Goal: Information Seeking & Learning: Learn about a topic

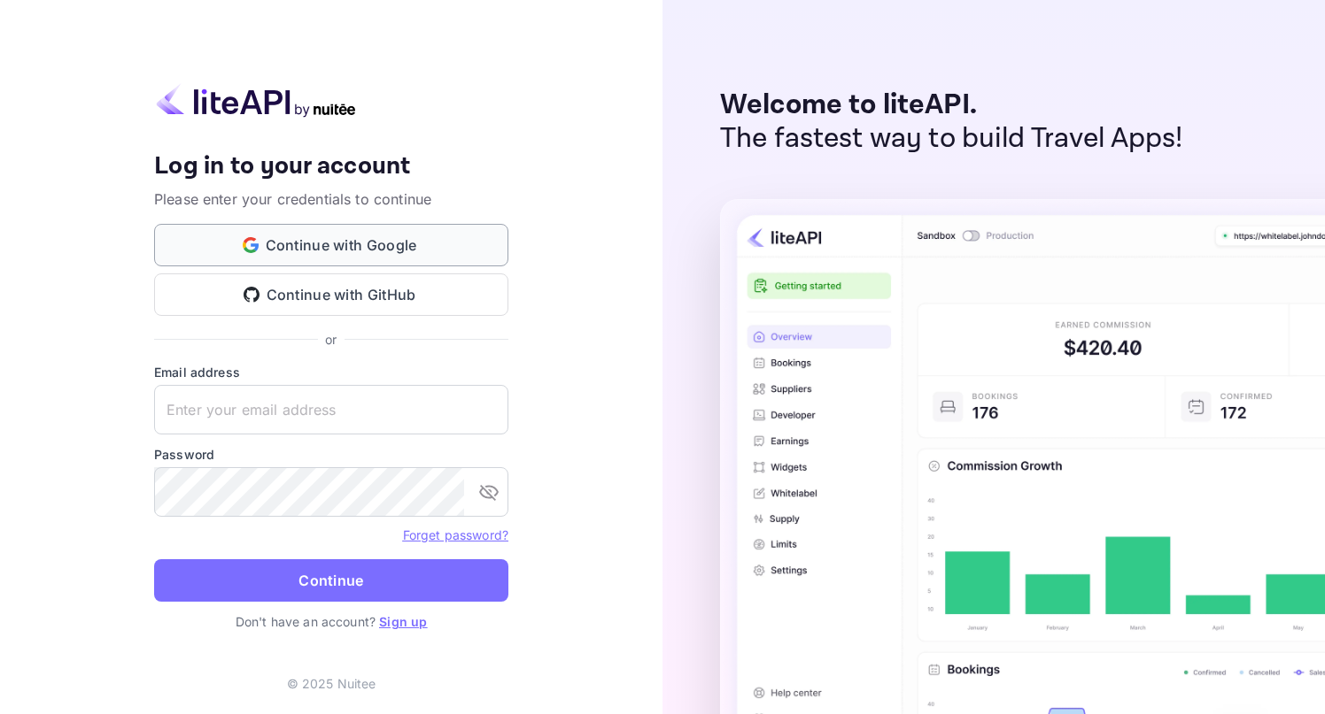
click at [400, 243] on button "Continue with Google" at bounding box center [331, 245] width 354 height 42
click at [417, 620] on link "Sign up" at bounding box center [403, 621] width 48 height 15
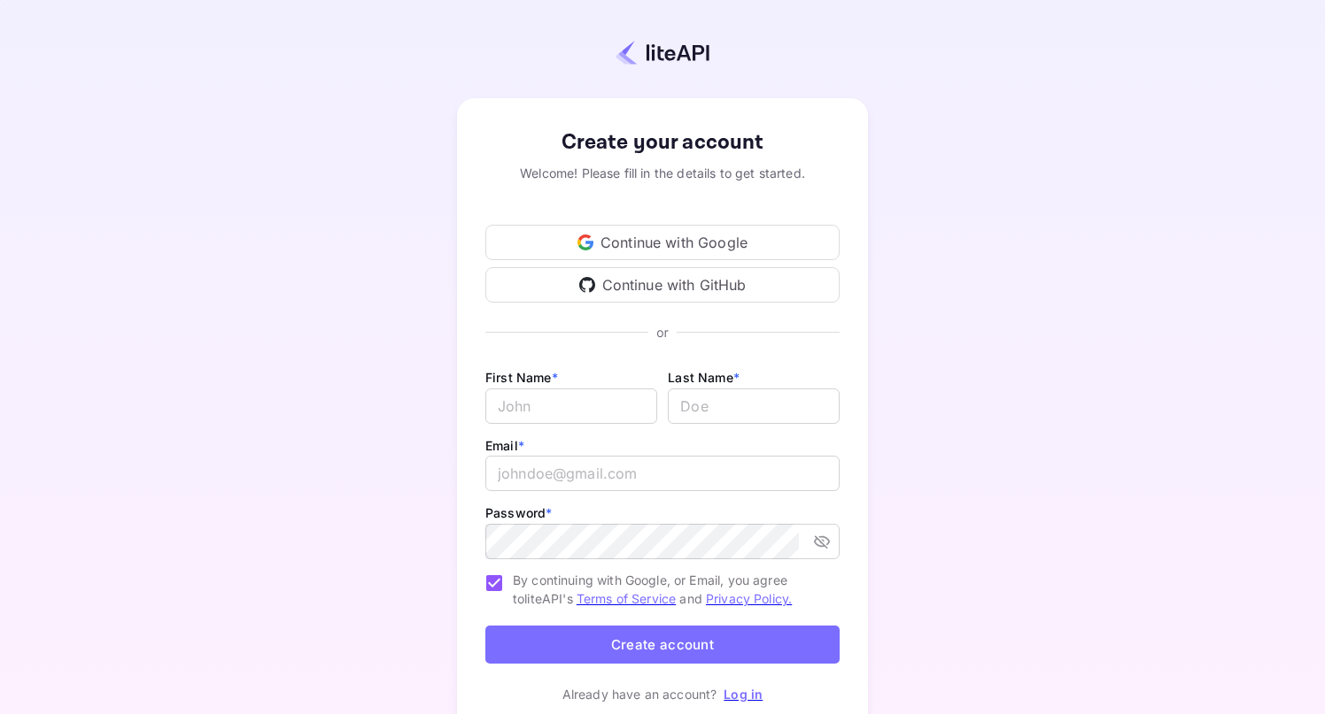
click at [656, 233] on div "Continue with Google" at bounding box center [662, 242] width 354 height 35
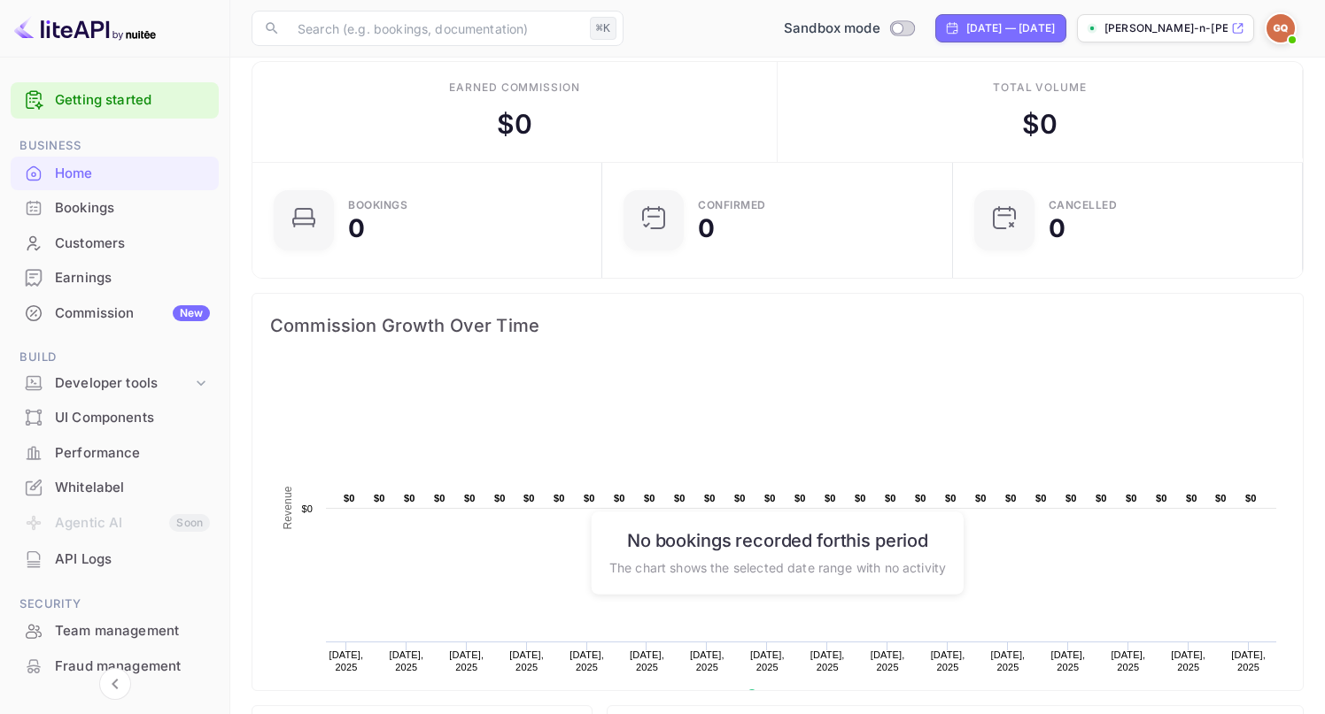
scroll to position [24, 0]
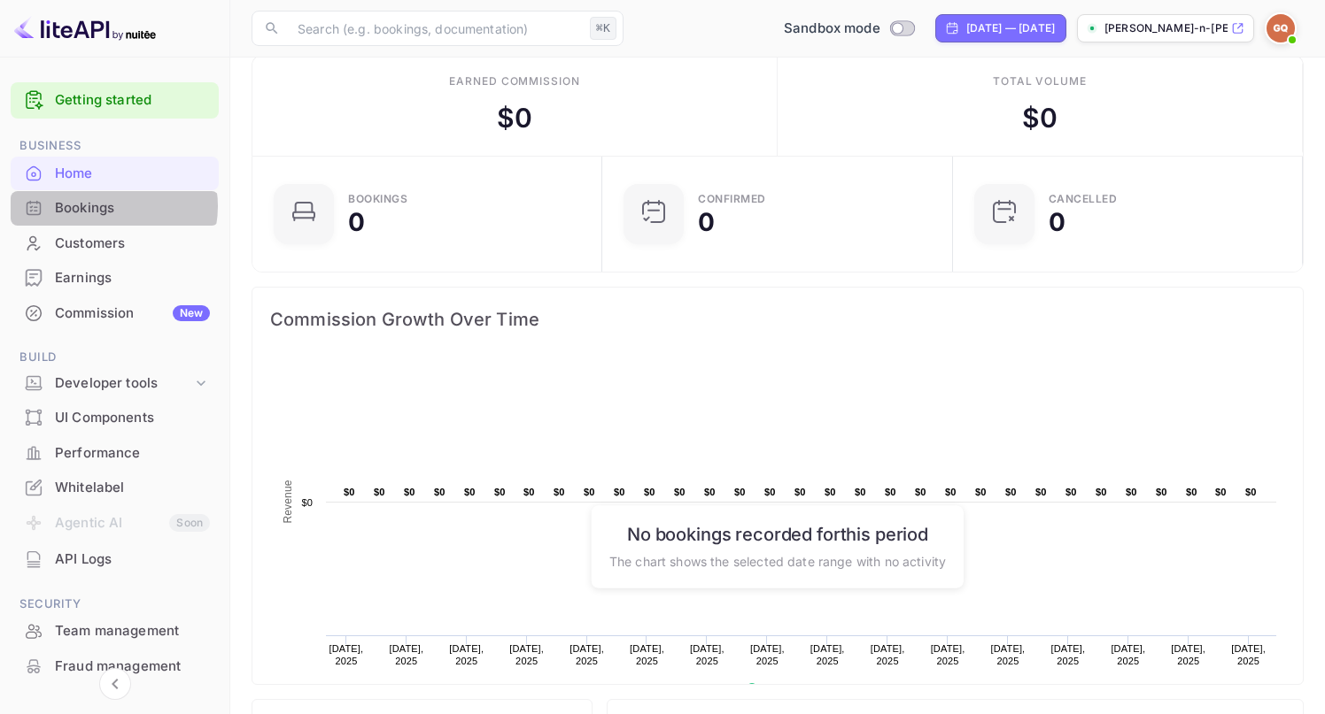
click at [107, 206] on div "Bookings" at bounding box center [132, 208] width 155 height 20
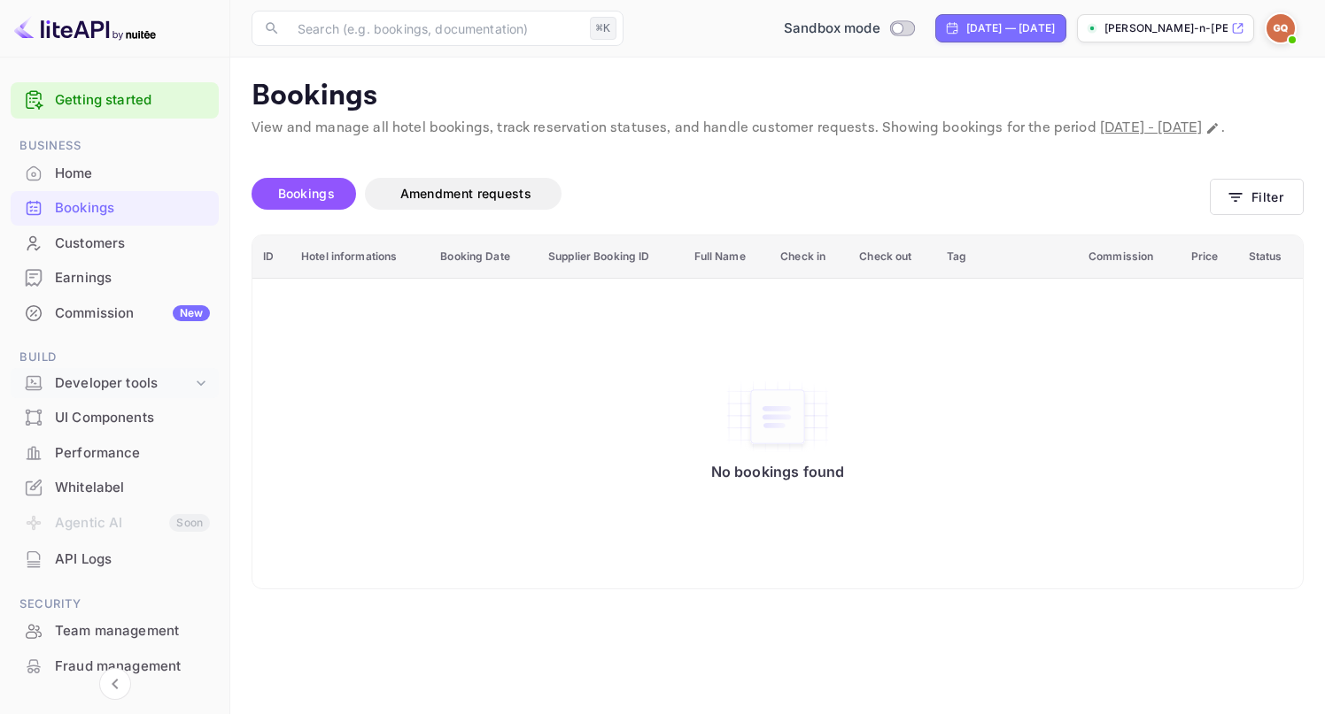
click at [106, 387] on div "Developer tools" at bounding box center [123, 384] width 137 height 20
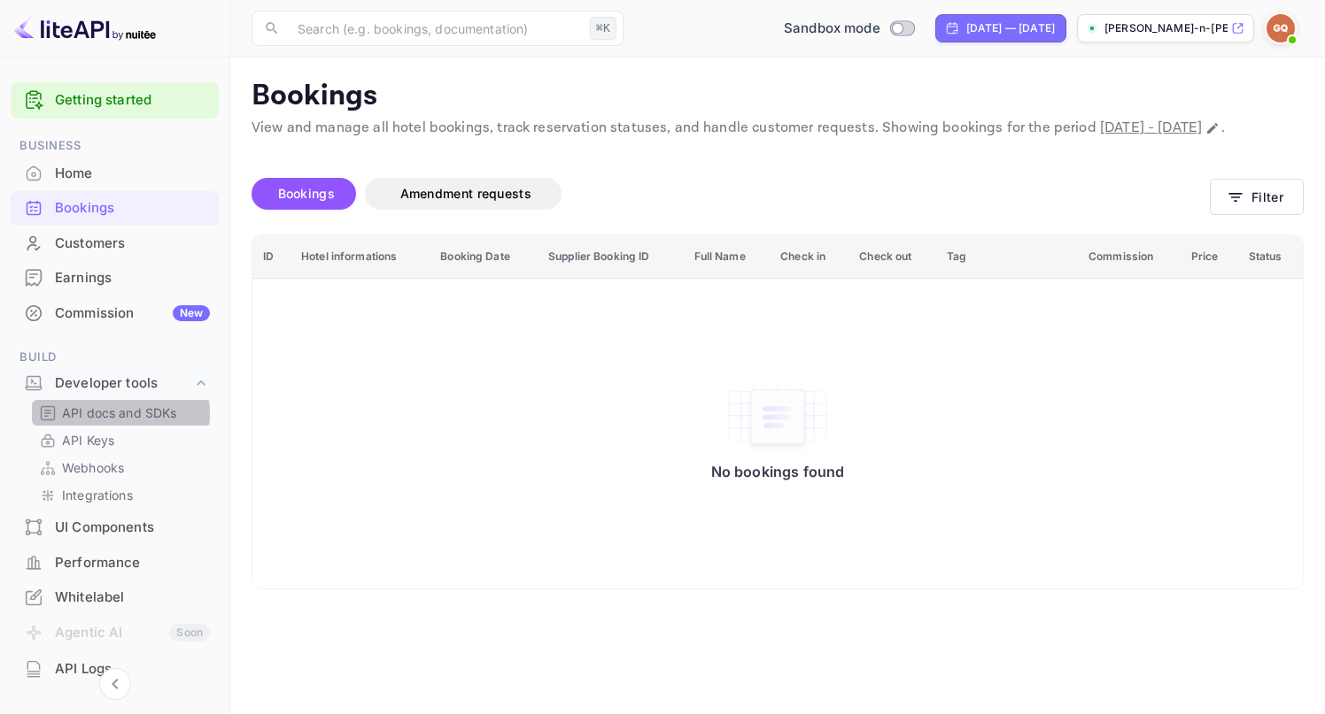
click at [103, 414] on p "API docs and SDKs" at bounding box center [119, 413] width 115 height 19
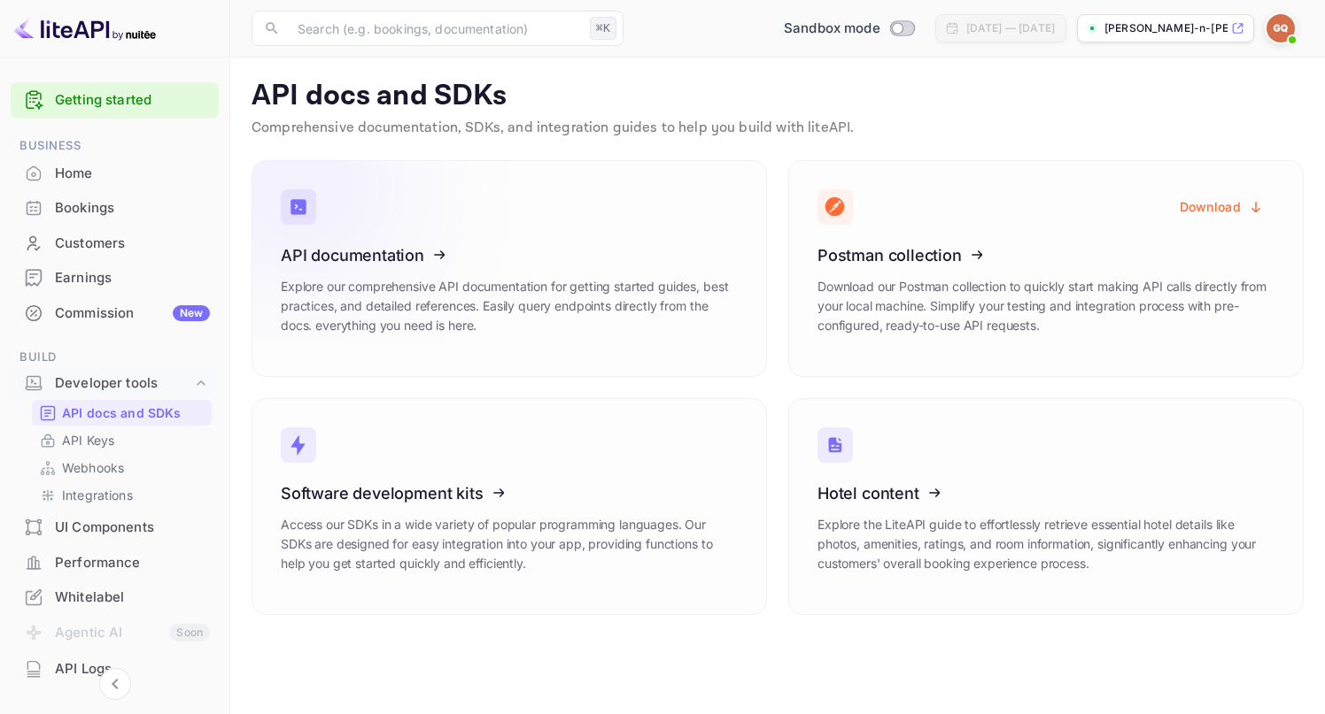
click at [401, 249] on icon at bounding box center [389, 252] width 275 height 182
